Goal: Find specific page/section: Find specific page/section

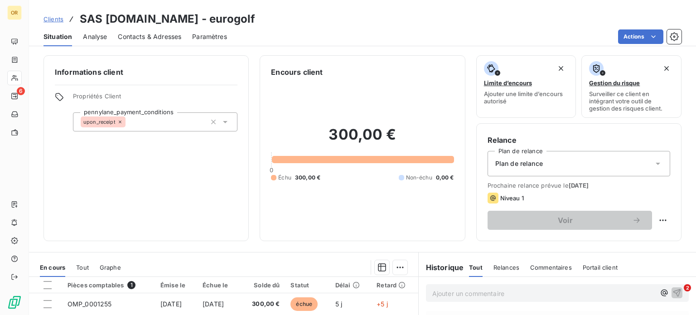
scroll to position [112, 0]
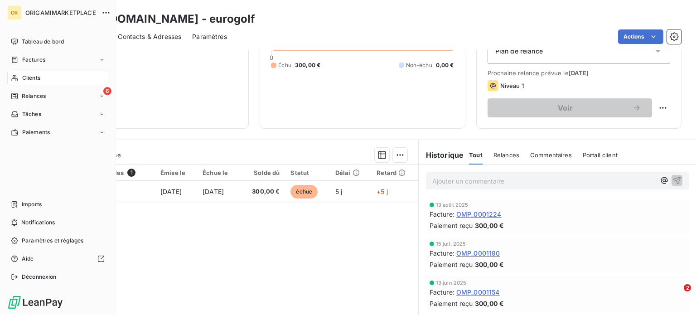
click at [49, 75] on div "Clients" at bounding box center [57, 78] width 101 height 15
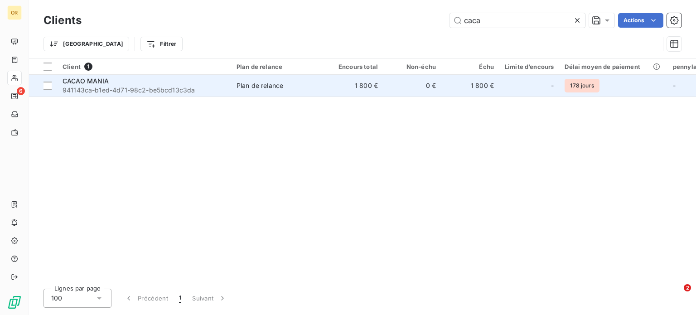
type input "caca"
click at [182, 90] on span "941143ca-b1ed-4d71-98c2-be5bcd13c3da" at bounding box center [144, 90] width 163 height 9
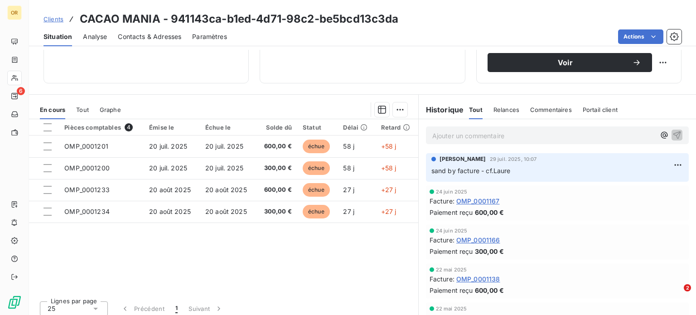
scroll to position [158, 0]
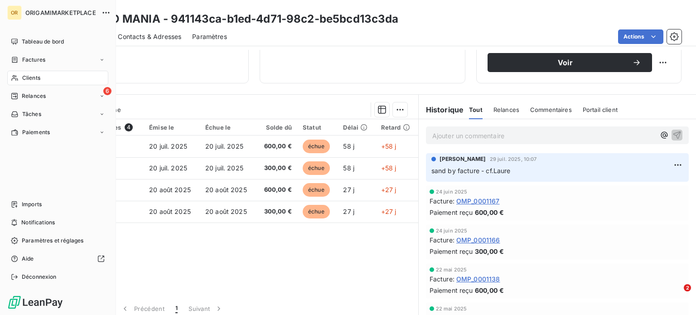
click at [31, 77] on span "Clients" at bounding box center [31, 78] width 18 height 8
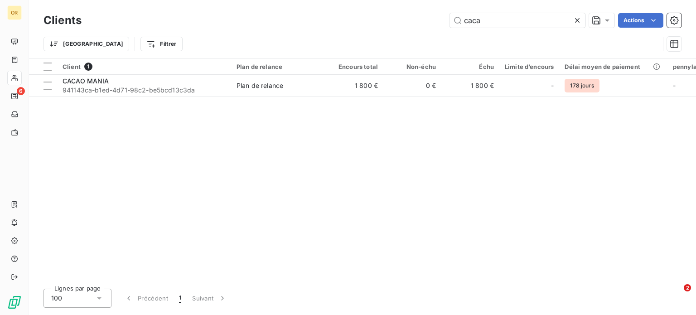
drag, startPoint x: 497, startPoint y: 18, endPoint x: 391, endPoint y: 23, distance: 105.7
click at [391, 23] on div "caca Actions" at bounding box center [386, 20] width 589 height 15
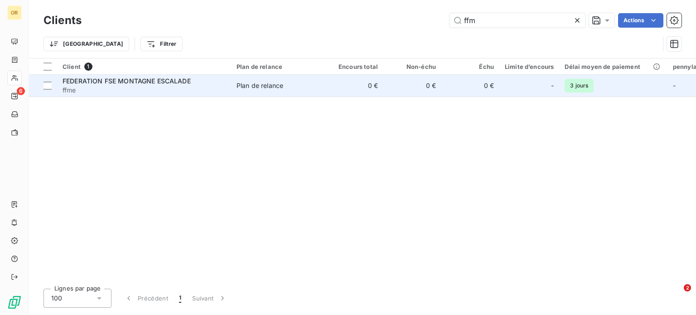
type input "ffm"
click at [167, 84] on span "FEDERATION FSE MONTAGNE ESCALADE" at bounding box center [127, 81] width 128 height 8
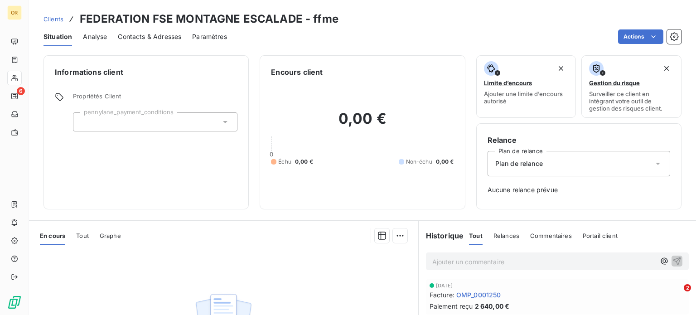
click at [76, 229] on div "Tout" at bounding box center [82, 235] width 13 height 19
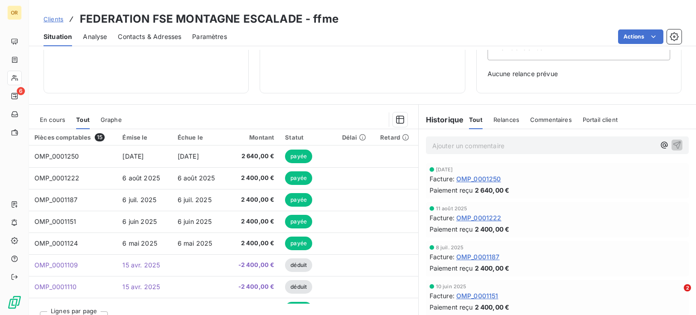
scroll to position [131, 0]
